Goal: Use online tool/utility: Utilize a website feature to perform a specific function

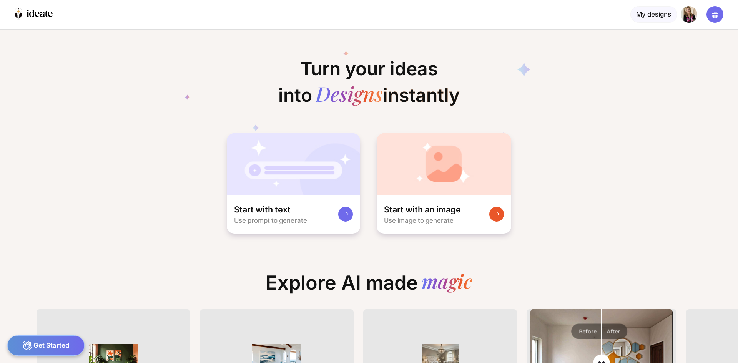
scroll to position [0, 15]
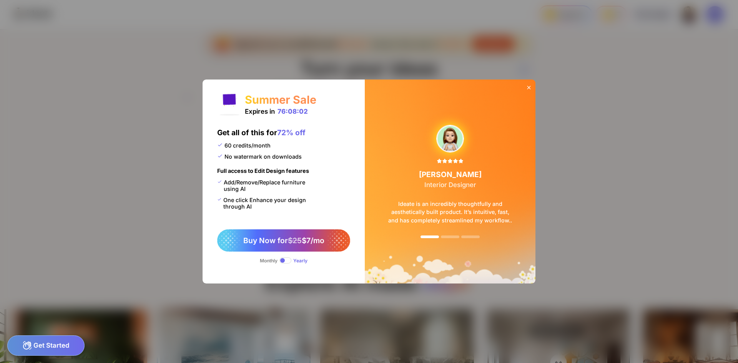
click at [529, 88] on icon at bounding box center [528, 87] width 3 height 3
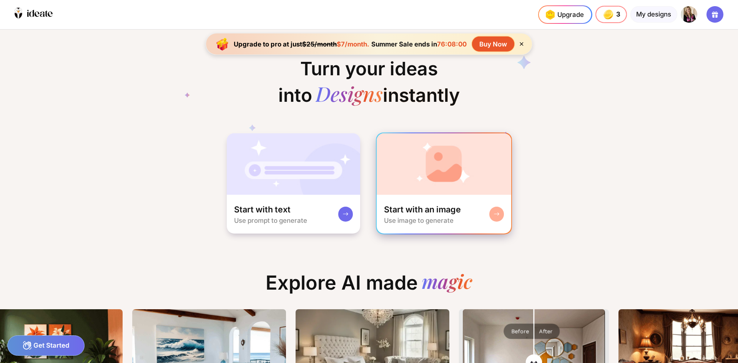
click at [433, 170] on img at bounding box center [444, 164] width 135 height 62
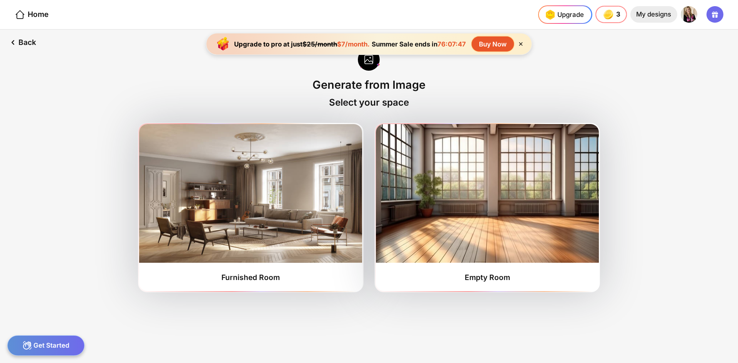
click at [648, 17] on div "My designs" at bounding box center [653, 14] width 47 height 17
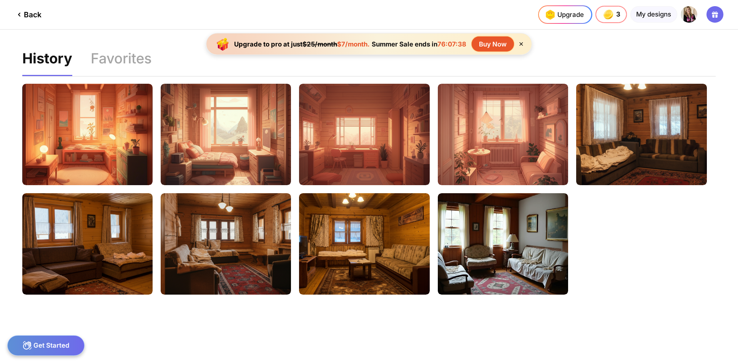
click at [26, 17] on div "Back" at bounding box center [28, 14] width 27 height 9
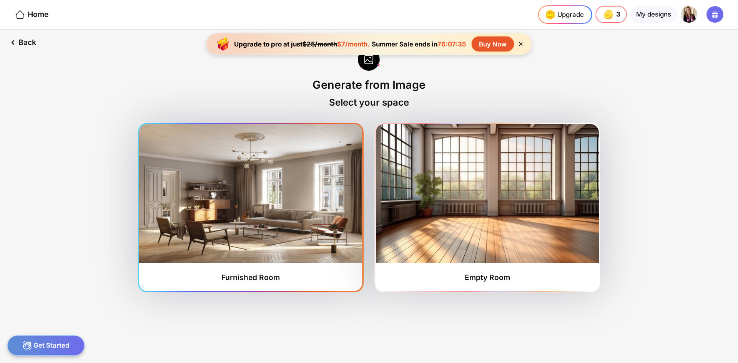
click at [294, 205] on img at bounding box center [250, 193] width 223 height 139
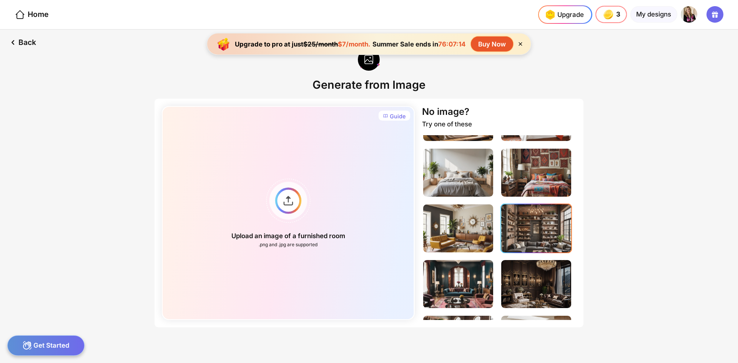
click at [518, 230] on img at bounding box center [536, 229] width 70 height 48
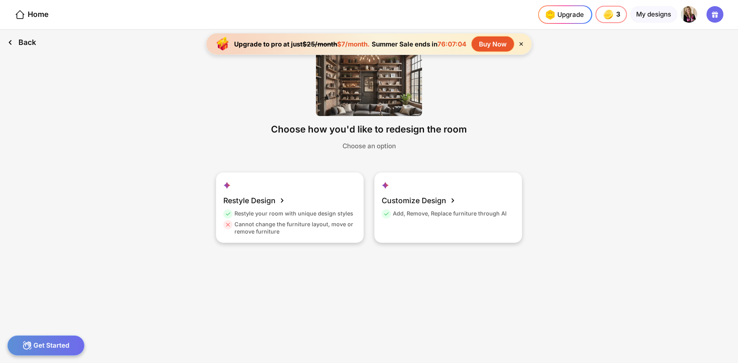
click at [28, 37] on div "Back" at bounding box center [21, 43] width 43 height 26
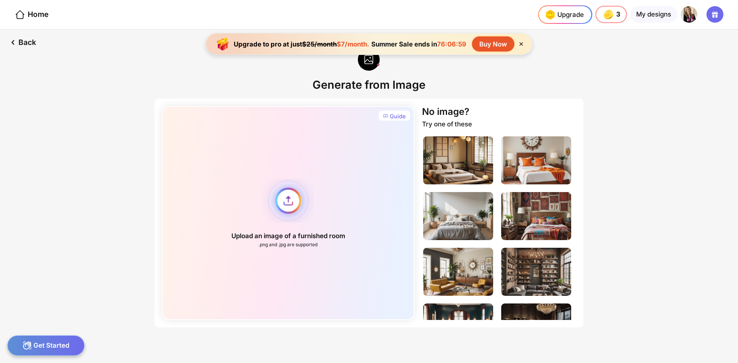
click at [284, 197] on div "Upload an image of a furnished room .png and .jpg are supported" at bounding box center [288, 213] width 253 height 214
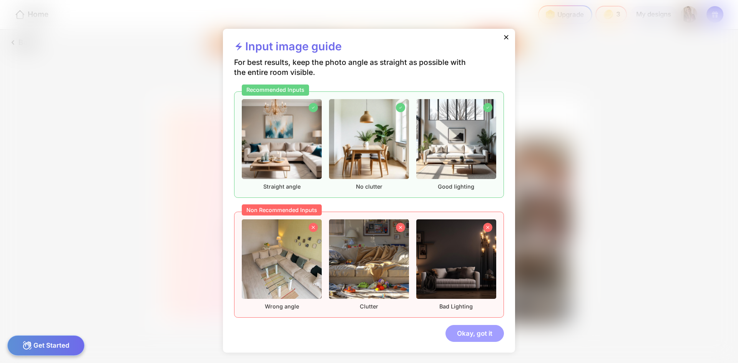
click at [472, 333] on div "Okay, got it" at bounding box center [475, 333] width 58 height 17
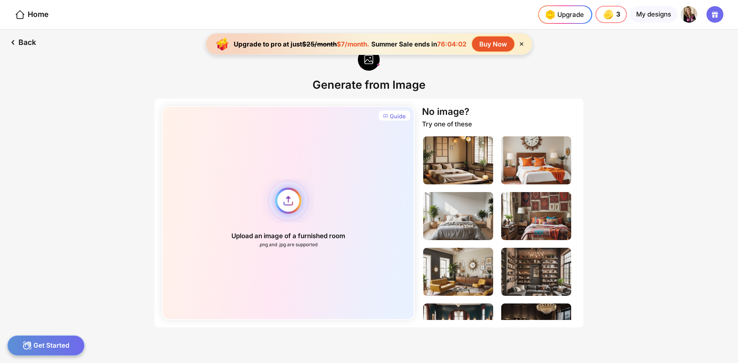
click at [289, 199] on div "Upload an image of a furnished room .png and .jpg are supported" at bounding box center [288, 213] width 253 height 214
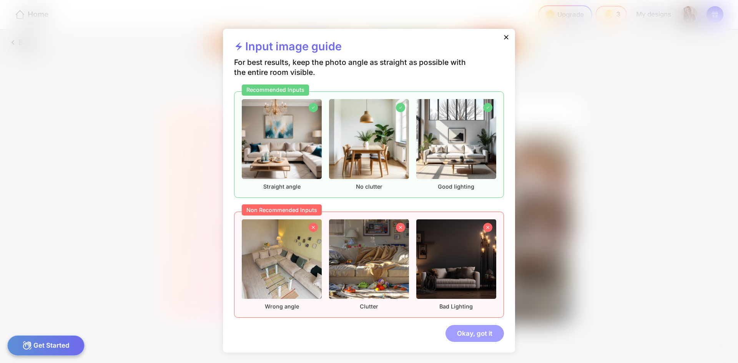
click at [471, 329] on div "Okay, got it" at bounding box center [475, 333] width 58 height 17
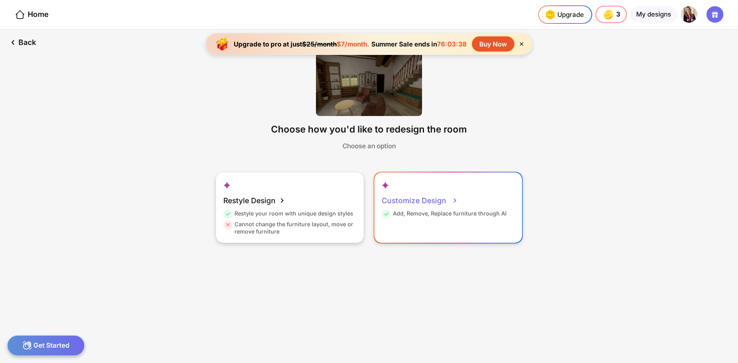
click at [437, 201] on div "Customize Design" at bounding box center [420, 200] width 77 height 18
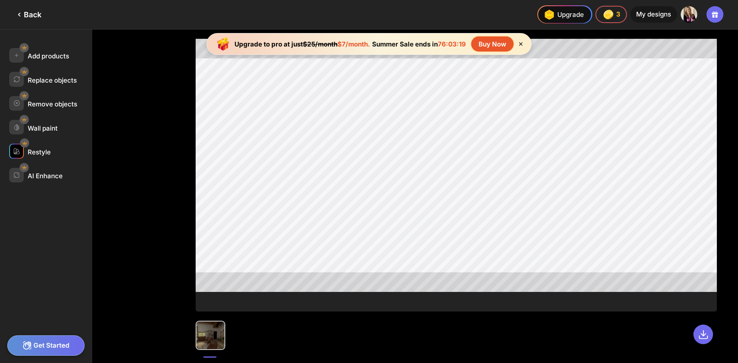
click at [38, 152] on div "Restyle" at bounding box center [39, 152] width 23 height 8
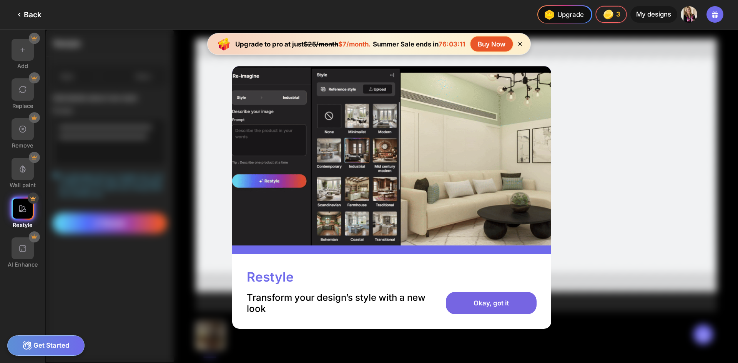
click at [491, 304] on div "Okay, got it" at bounding box center [491, 303] width 90 height 22
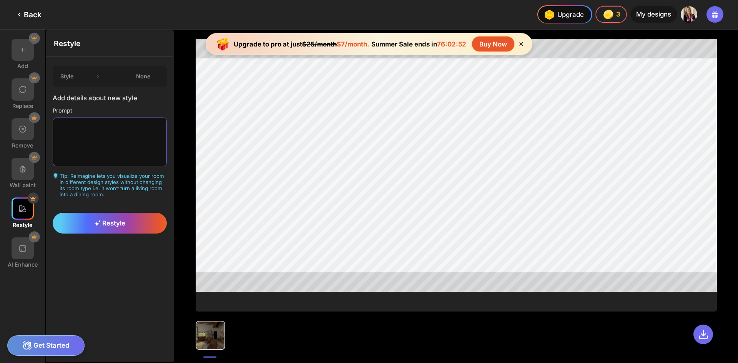
click at [91, 123] on textarea at bounding box center [110, 142] width 114 height 49
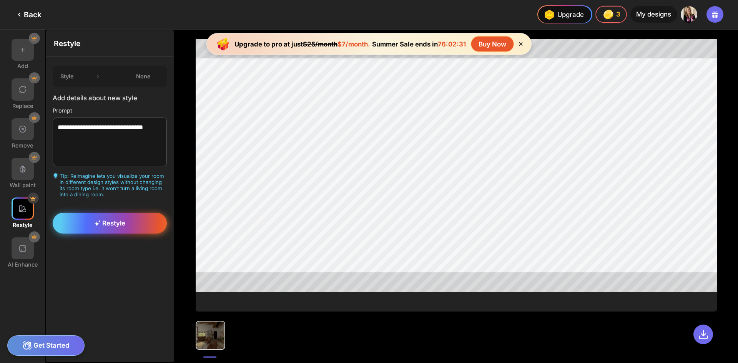
click at [91, 224] on div "Restyle" at bounding box center [110, 223] width 114 height 21
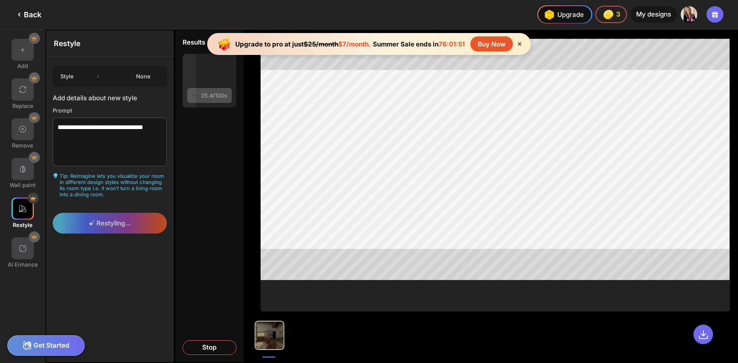
click at [98, 78] on icon at bounding box center [98, 77] width 8 height 8
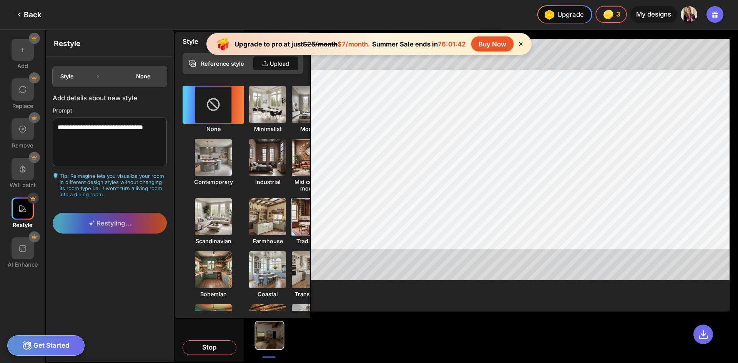
click at [298, 216] on img at bounding box center [310, 217] width 41 height 41
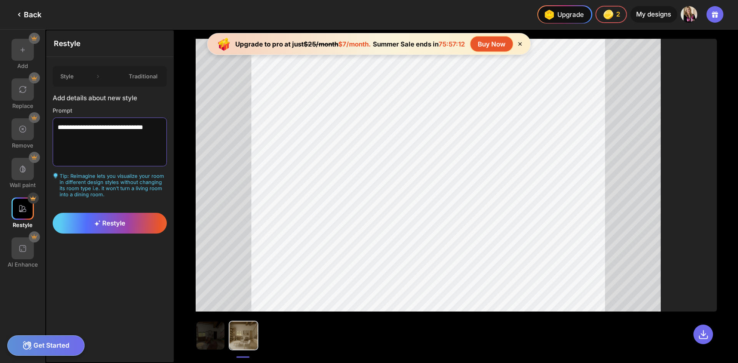
click at [103, 141] on textarea "**********" at bounding box center [110, 142] width 114 height 49
click at [160, 126] on textarea "**********" at bounding box center [110, 142] width 114 height 49
type textarea "**********"
click at [97, 77] on icon at bounding box center [98, 77] width 8 height 8
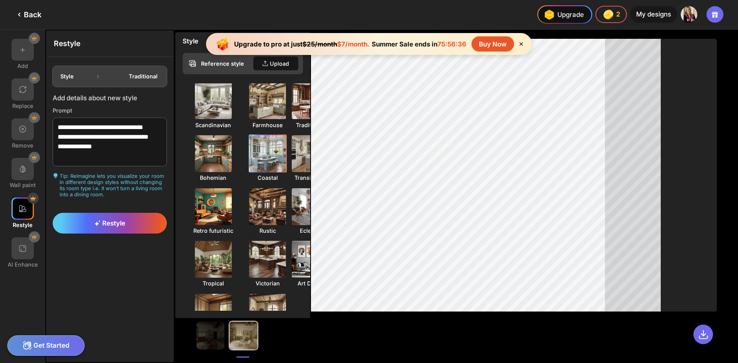
scroll to position [154, 0]
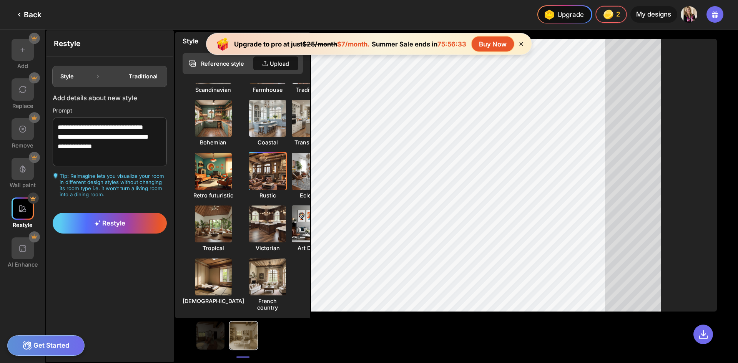
click at [247, 175] on img at bounding box center [267, 171] width 41 height 41
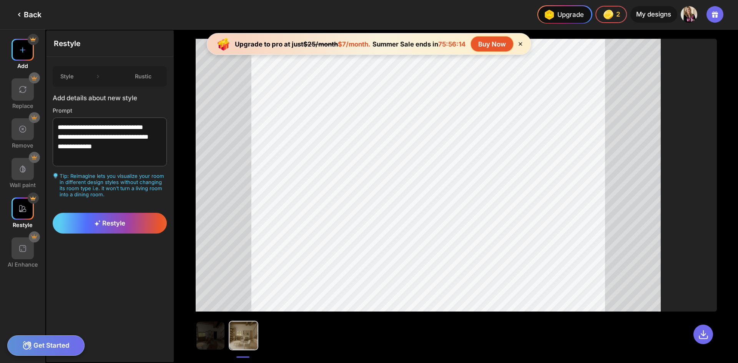
click at [26, 52] on img at bounding box center [22, 49] width 9 height 9
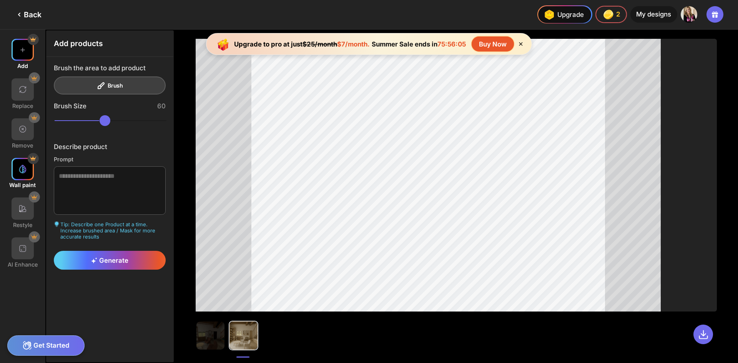
click at [26, 173] on img at bounding box center [22, 169] width 9 height 9
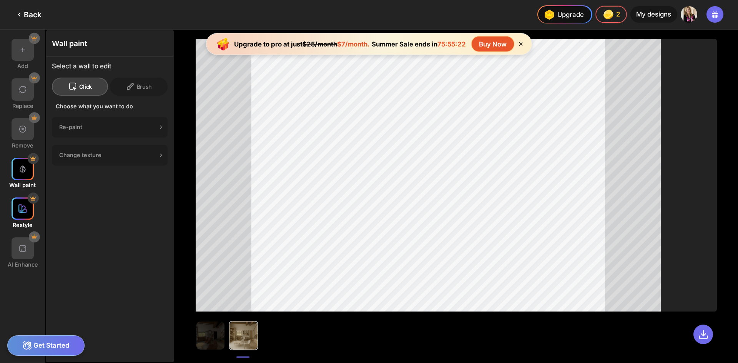
click at [20, 206] on img at bounding box center [22, 208] width 9 height 9
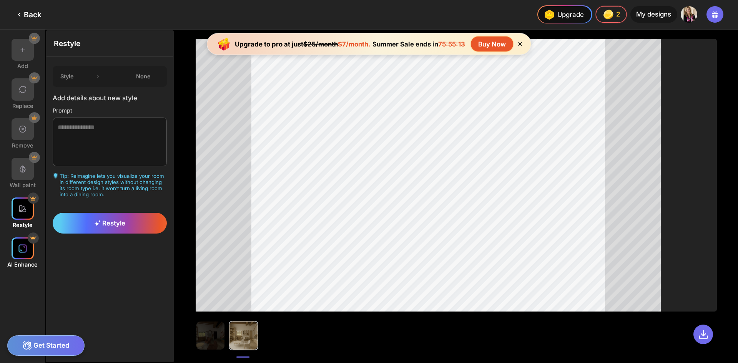
click at [24, 246] on img at bounding box center [22, 248] width 9 height 9
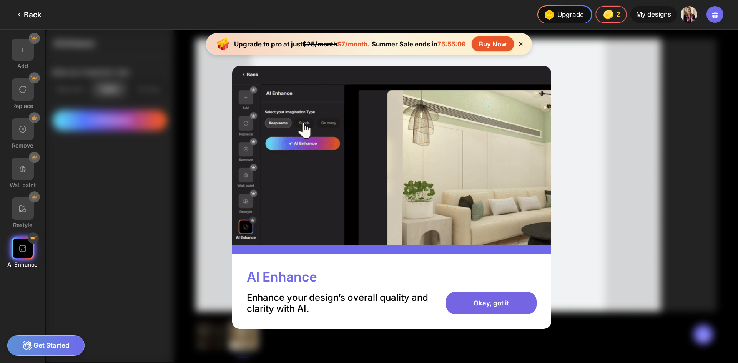
click at [512, 304] on div "Okay, got it" at bounding box center [491, 303] width 90 height 22
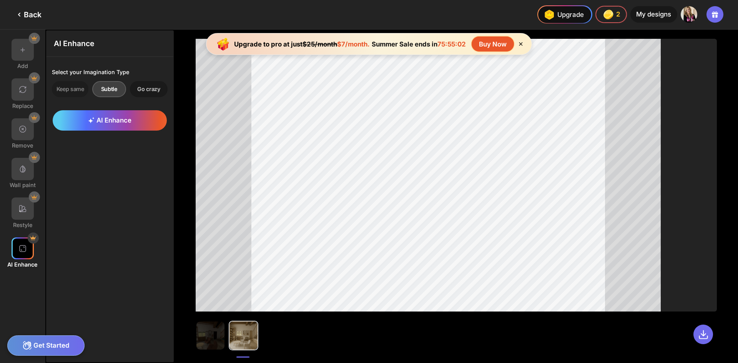
click at [149, 90] on div "Go crazy" at bounding box center [149, 89] width 38 height 16
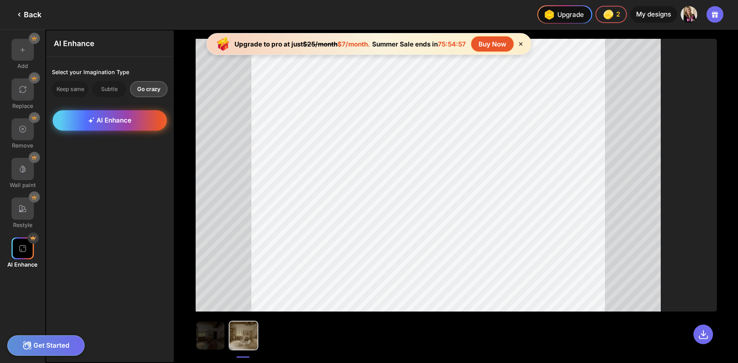
click at [122, 122] on span "AI Enhance" at bounding box center [109, 120] width 43 height 8
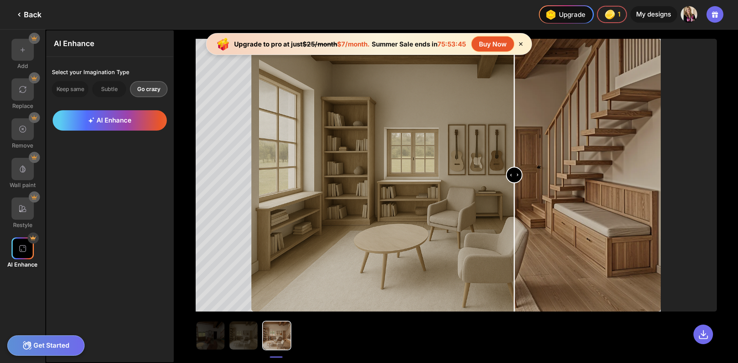
click at [513, 163] on input "range" at bounding box center [456, 176] width 408 height 273
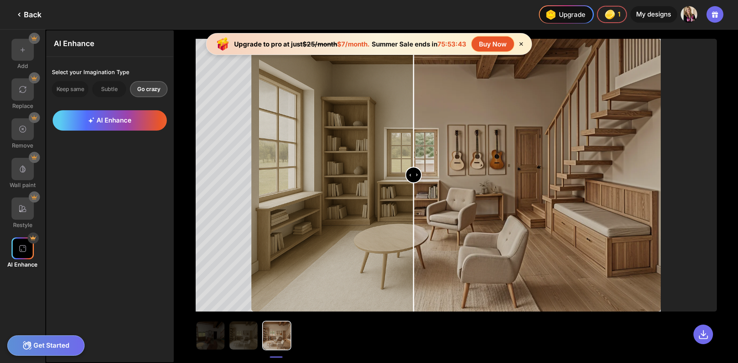
click at [414, 190] on input "range" at bounding box center [456, 176] width 408 height 273
click at [328, 212] on input "range" at bounding box center [456, 176] width 408 height 273
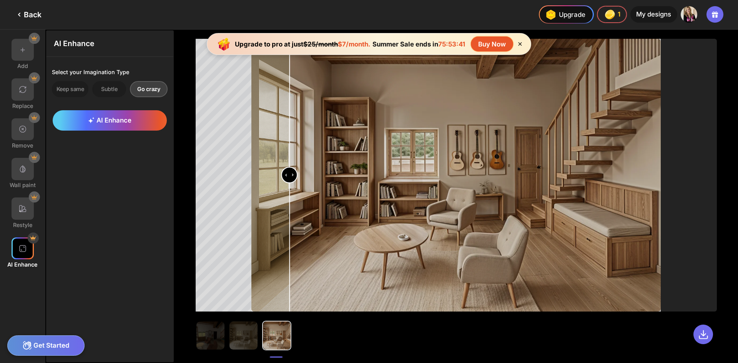
click at [293, 223] on input "range" at bounding box center [456, 176] width 408 height 273
click at [264, 243] on input "range" at bounding box center [456, 176] width 408 height 273
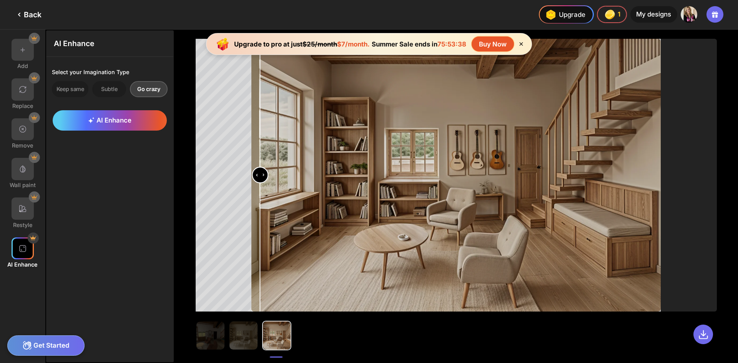
type input "***"
click at [257, 249] on input "range" at bounding box center [456, 176] width 408 height 273
click at [252, 252] on div at bounding box center [253, 175] width 17 height 273
click at [283, 341] on div at bounding box center [277, 336] width 28 height 28
click at [22, 51] on img at bounding box center [22, 49] width 9 height 9
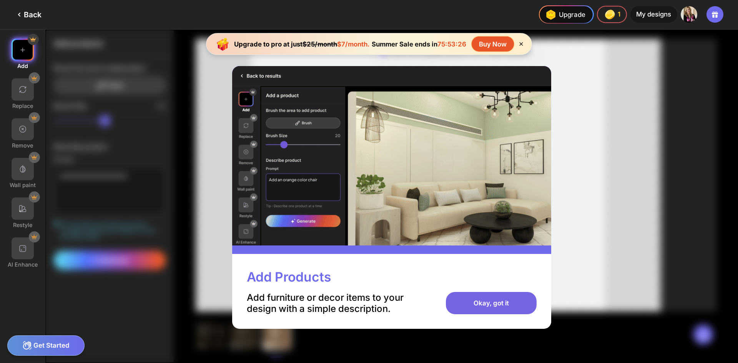
click at [512, 309] on div "Okay, got it" at bounding box center [491, 303] width 90 height 22
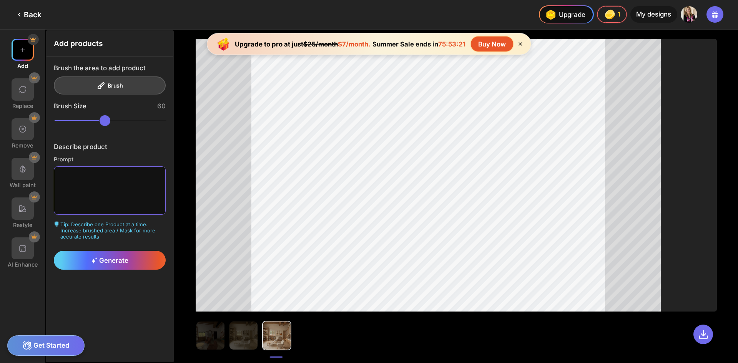
click at [64, 177] on textarea at bounding box center [110, 190] width 112 height 49
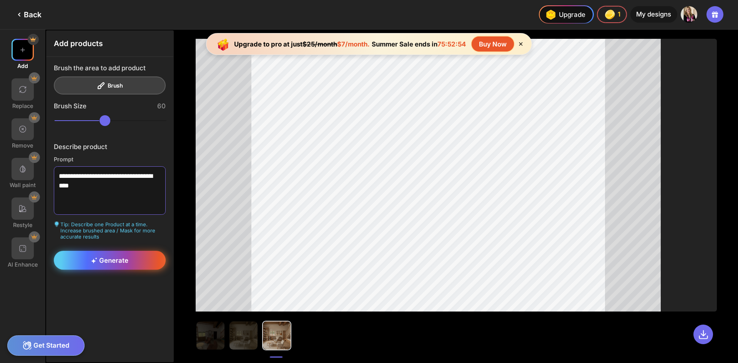
type textarea "**********"
click at [109, 265] on div "Generate" at bounding box center [110, 260] width 112 height 19
click at [114, 256] on div "Generate" at bounding box center [110, 260] width 112 height 19
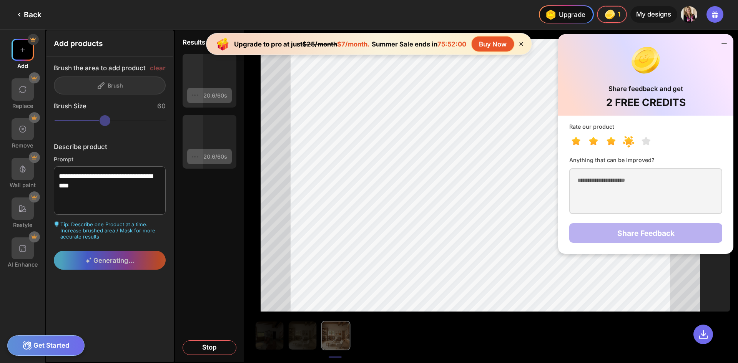
click at [627, 139] on icon at bounding box center [628, 141] width 9 height 8
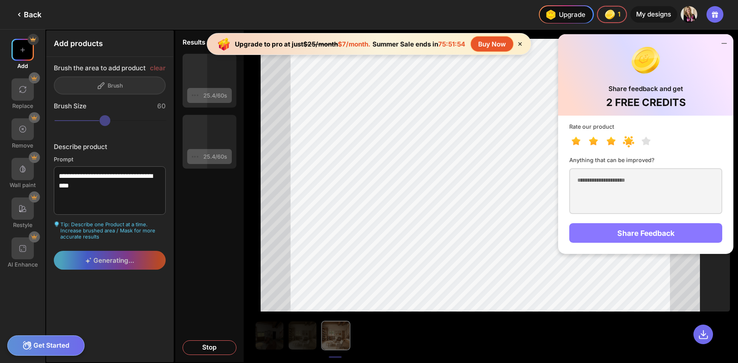
click at [633, 236] on div "Share Feedback" at bounding box center [645, 233] width 153 height 20
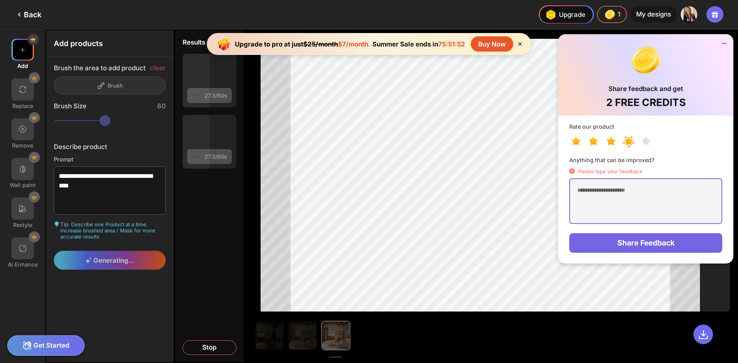
click at [581, 191] on textarea at bounding box center [645, 201] width 153 height 46
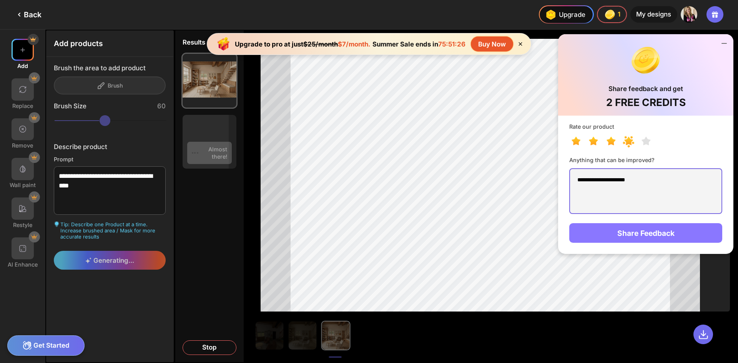
type textarea "**********"
click at [643, 233] on div "Share Feedback" at bounding box center [645, 233] width 153 height 20
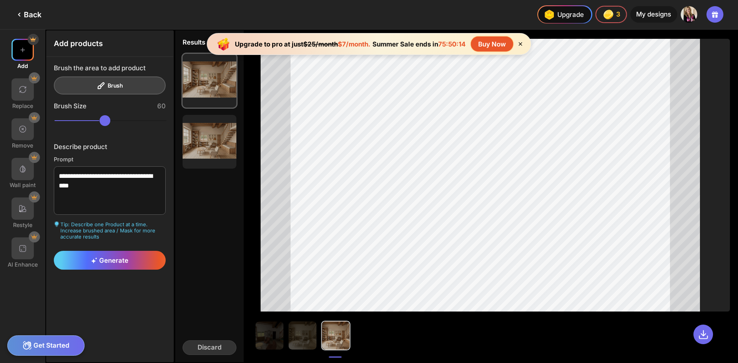
click at [336, 338] on div at bounding box center [336, 336] width 28 height 28
click at [300, 340] on img at bounding box center [303, 336] width 28 height 28
click at [335, 337] on img at bounding box center [336, 336] width 28 height 28
click at [21, 213] on img at bounding box center [22, 208] width 9 height 9
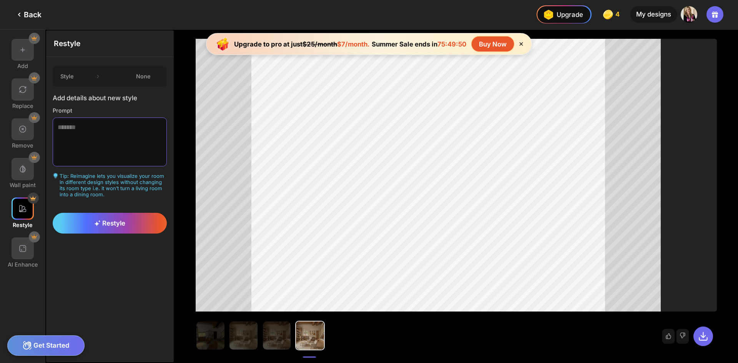
click at [59, 131] on textarea at bounding box center [110, 142] width 114 height 49
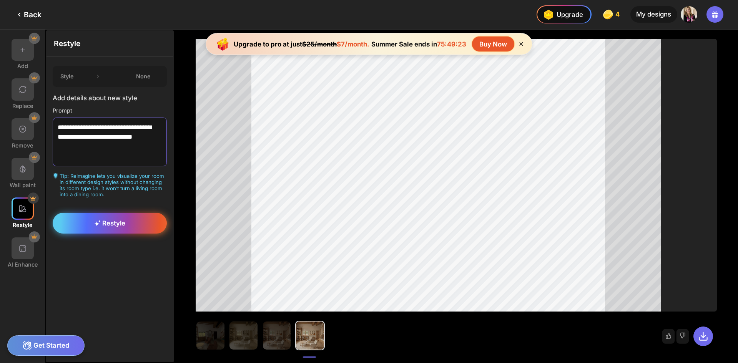
type textarea "**********"
click at [113, 229] on div "Restyle" at bounding box center [110, 223] width 114 height 21
